Goal: Task Accomplishment & Management: Manage account settings

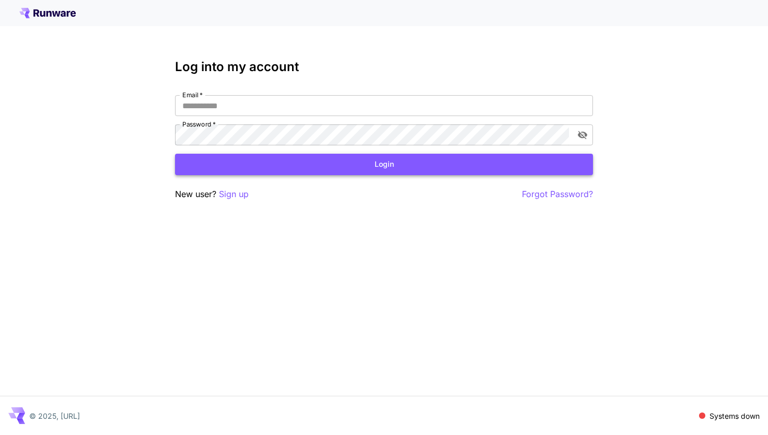
type input "**********"
click at [380, 164] on button "Login" at bounding box center [384, 164] width 418 height 21
type input "**********"
click at [282, 161] on button "Login" at bounding box center [384, 164] width 418 height 21
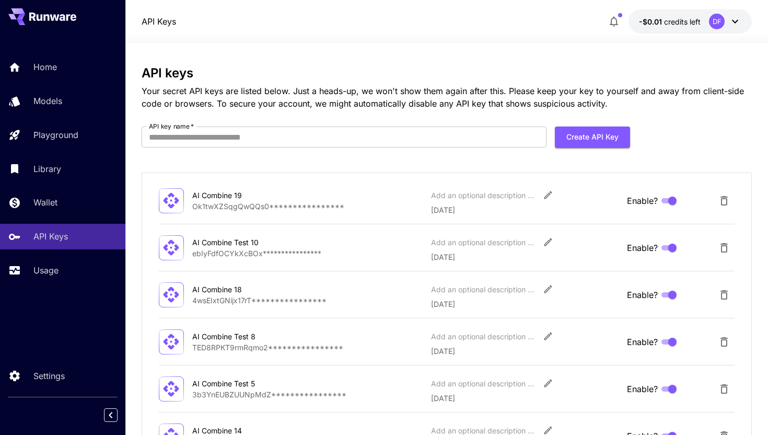
click at [715, 20] on div "DF" at bounding box center [717, 22] width 16 height 16
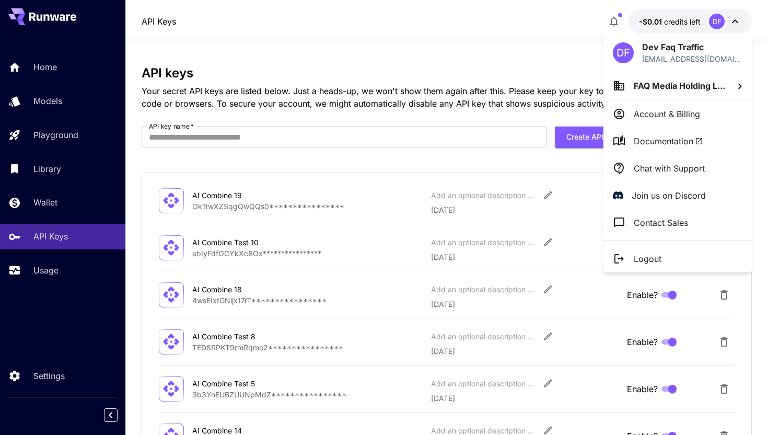
click at [649, 117] on p "Account & Billing" at bounding box center [667, 114] width 66 height 13
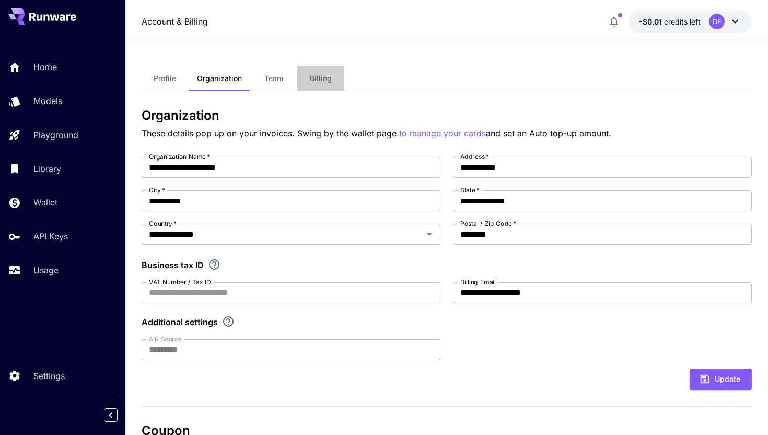
click at [329, 89] on button "Billing" at bounding box center [320, 78] width 47 height 25
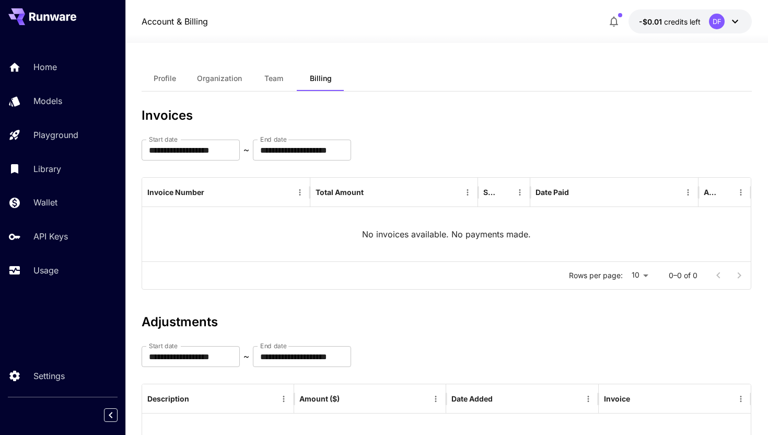
click at [701, 25] on button "-$0.01 credits left [GEOGRAPHIC_DATA]" at bounding box center [690, 21] width 123 height 24
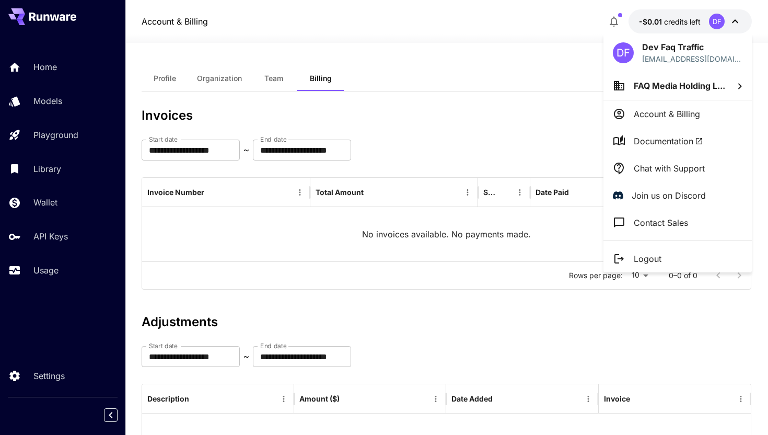
click at [698, 46] on p "Dev Faq Traffic" at bounding box center [692, 47] width 100 height 13
click at [669, 20] on div at bounding box center [384, 217] width 768 height 435
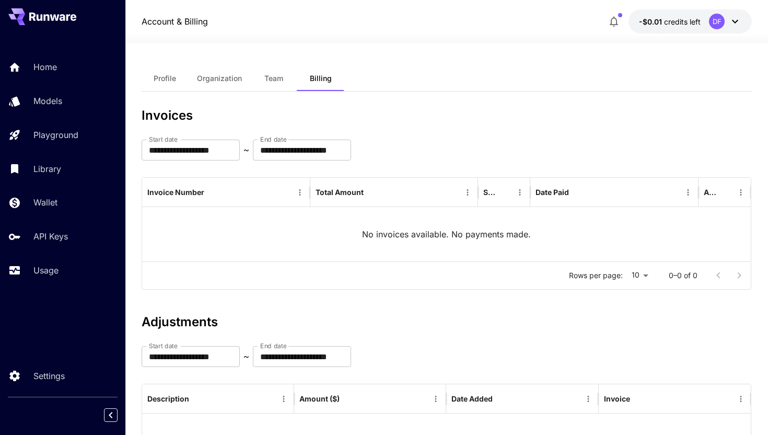
click at [676, 28] on button "-$0.01 credits left [GEOGRAPHIC_DATA]" at bounding box center [690, 21] width 123 height 24
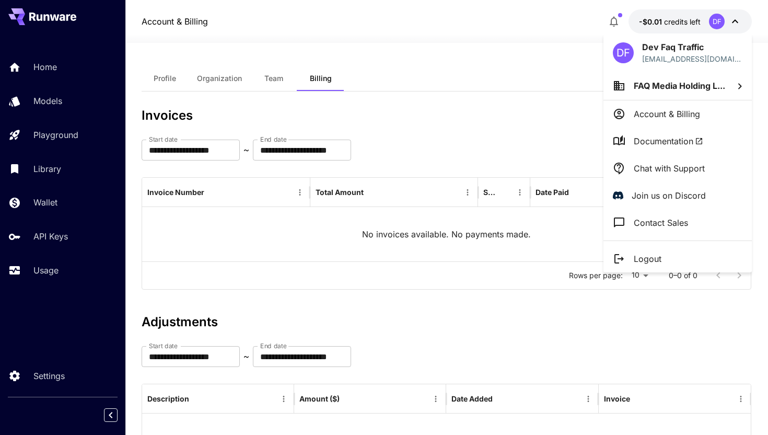
click at [718, 83] on span "FAQ Media Holding L..." at bounding box center [679, 85] width 91 height 10
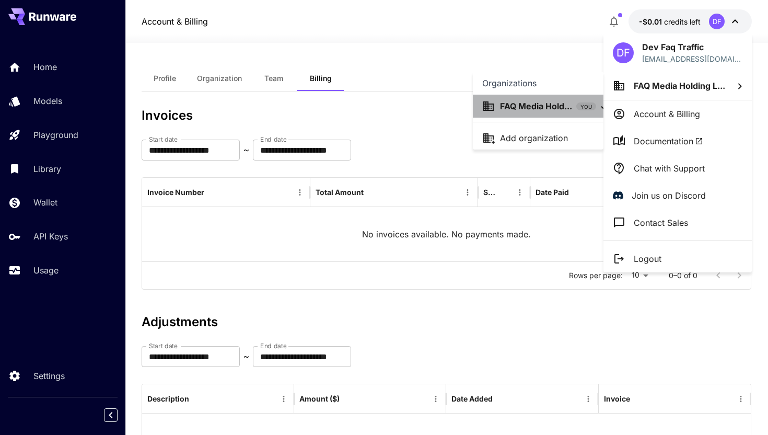
click at [542, 102] on p "FAQ Media Hold..." at bounding box center [536, 106] width 72 height 13
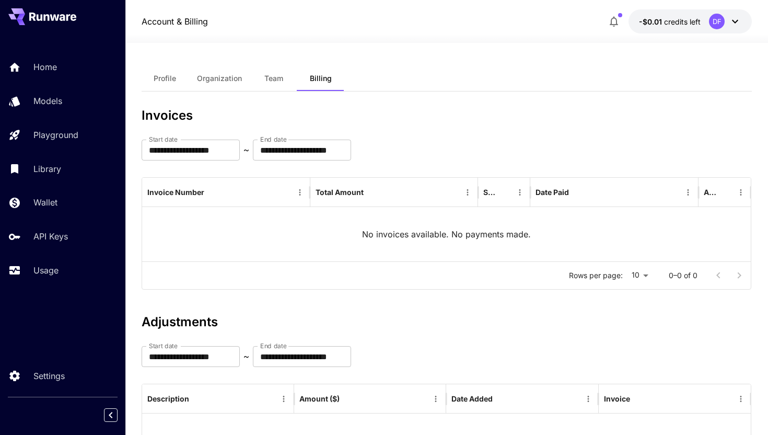
click at [709, 24] on div "DF" at bounding box center [725, 22] width 32 height 16
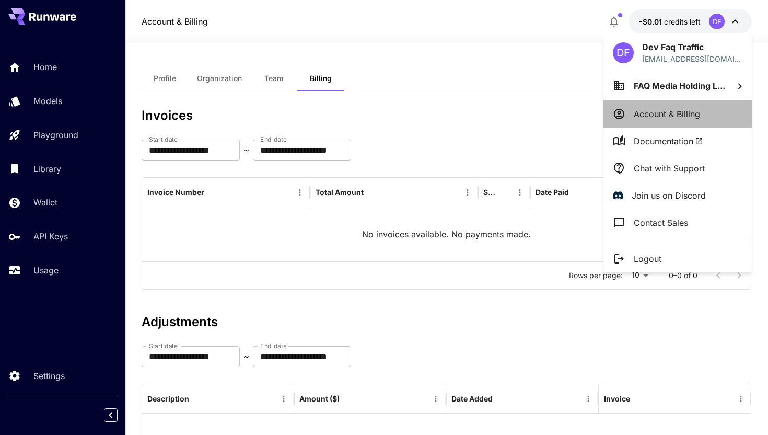
click at [669, 122] on li "Account & Billing" at bounding box center [678, 113] width 148 height 27
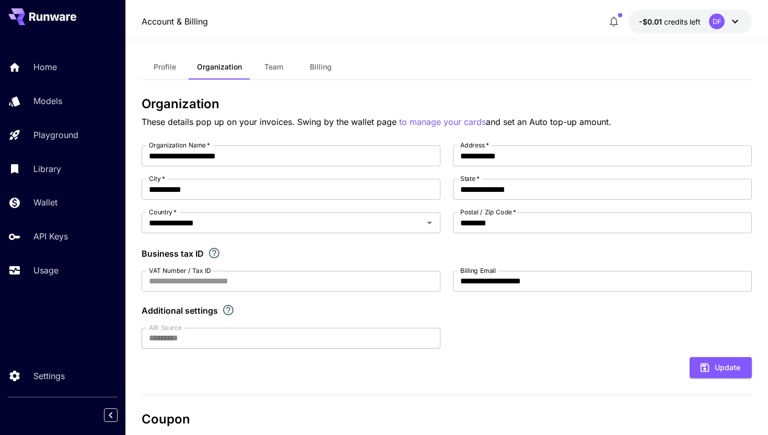
scroll to position [10, 0]
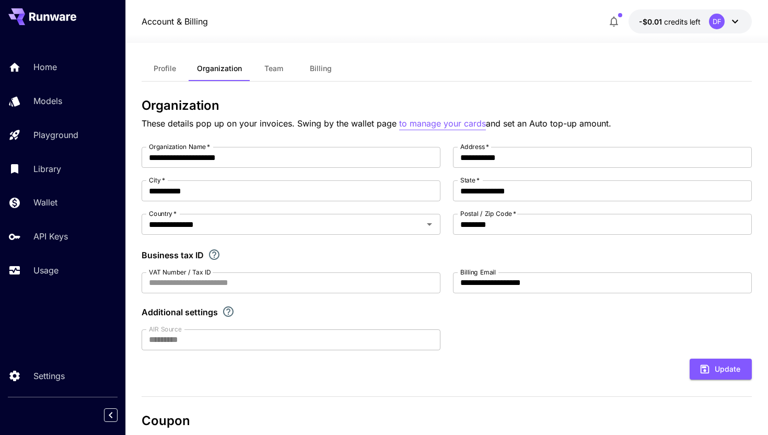
click at [454, 124] on p "to manage your cards" at bounding box center [442, 123] width 87 height 13
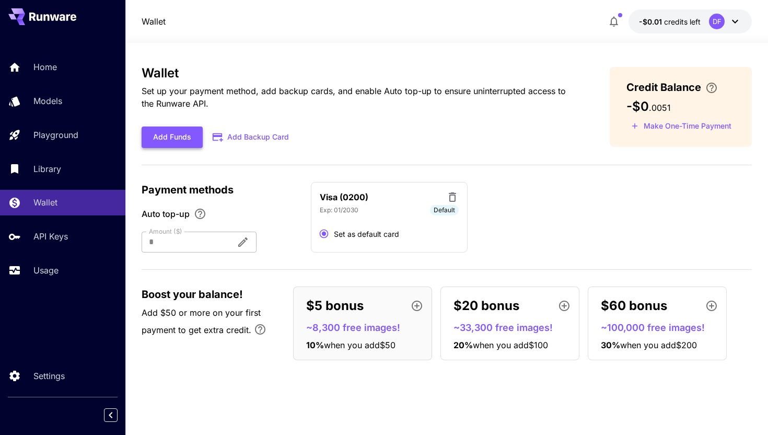
click at [183, 133] on button "Add Funds" at bounding box center [172, 136] width 61 height 21
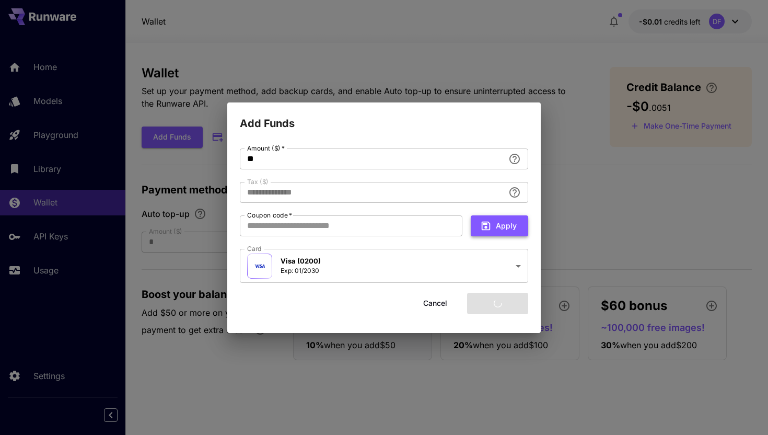
type input "****"
click at [489, 301] on button "Add funds" at bounding box center [497, 303] width 61 height 21
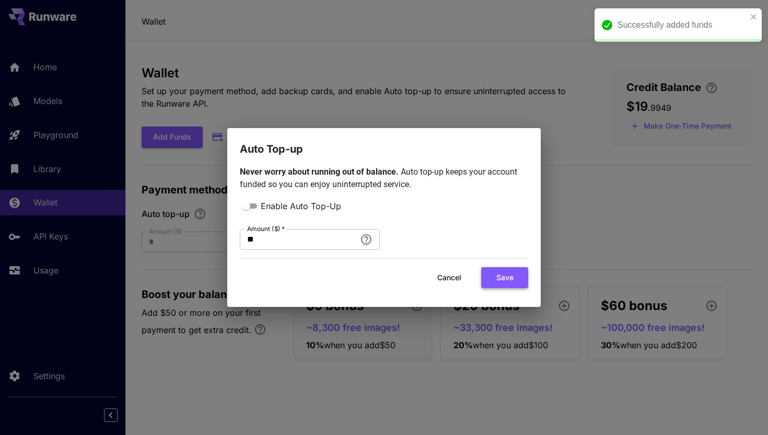
click at [501, 279] on button "Save" at bounding box center [504, 277] width 47 height 21
